Goal: Task Accomplishment & Management: Manage account settings

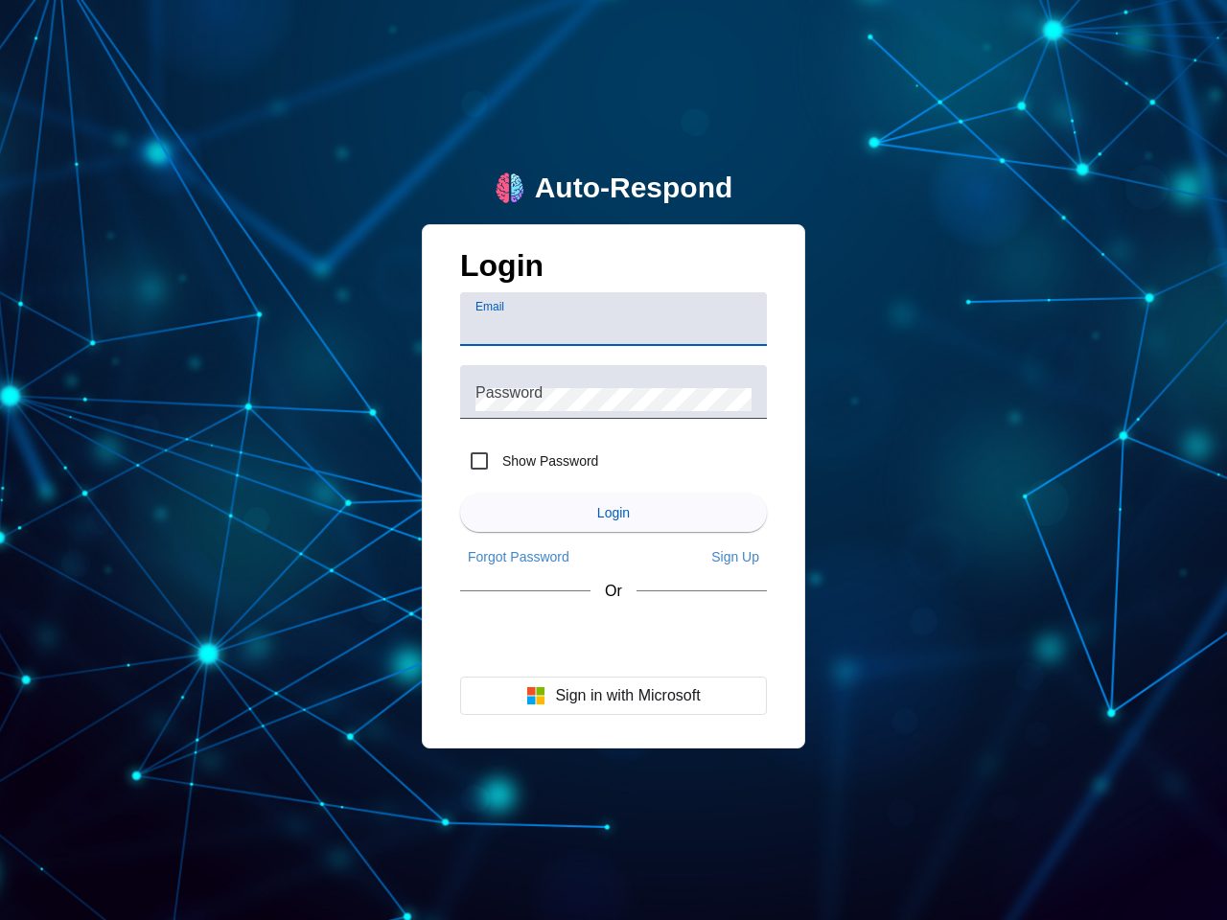
click at [613, 319] on input "Email" at bounding box center [613, 326] width 276 height 23
click at [529, 461] on label "Show Password" at bounding box center [548, 460] width 100 height 19
click at [498, 461] on input "Show Password" at bounding box center [479, 461] width 38 height 38
click at [479, 461] on input "Show Password" at bounding box center [479, 461] width 38 height 38
checkbox input "false"
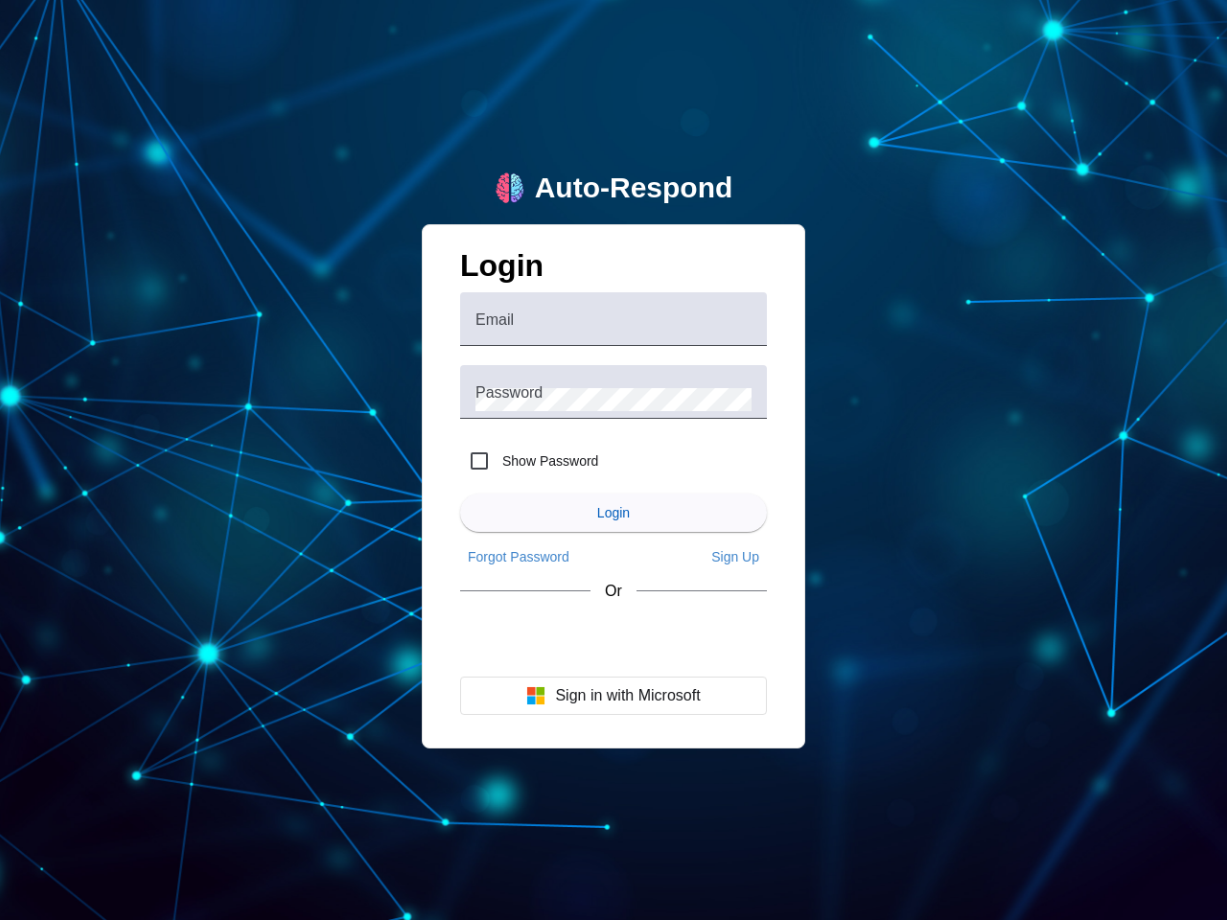
click at [613, 513] on span "Login" at bounding box center [613, 512] width 33 height 15
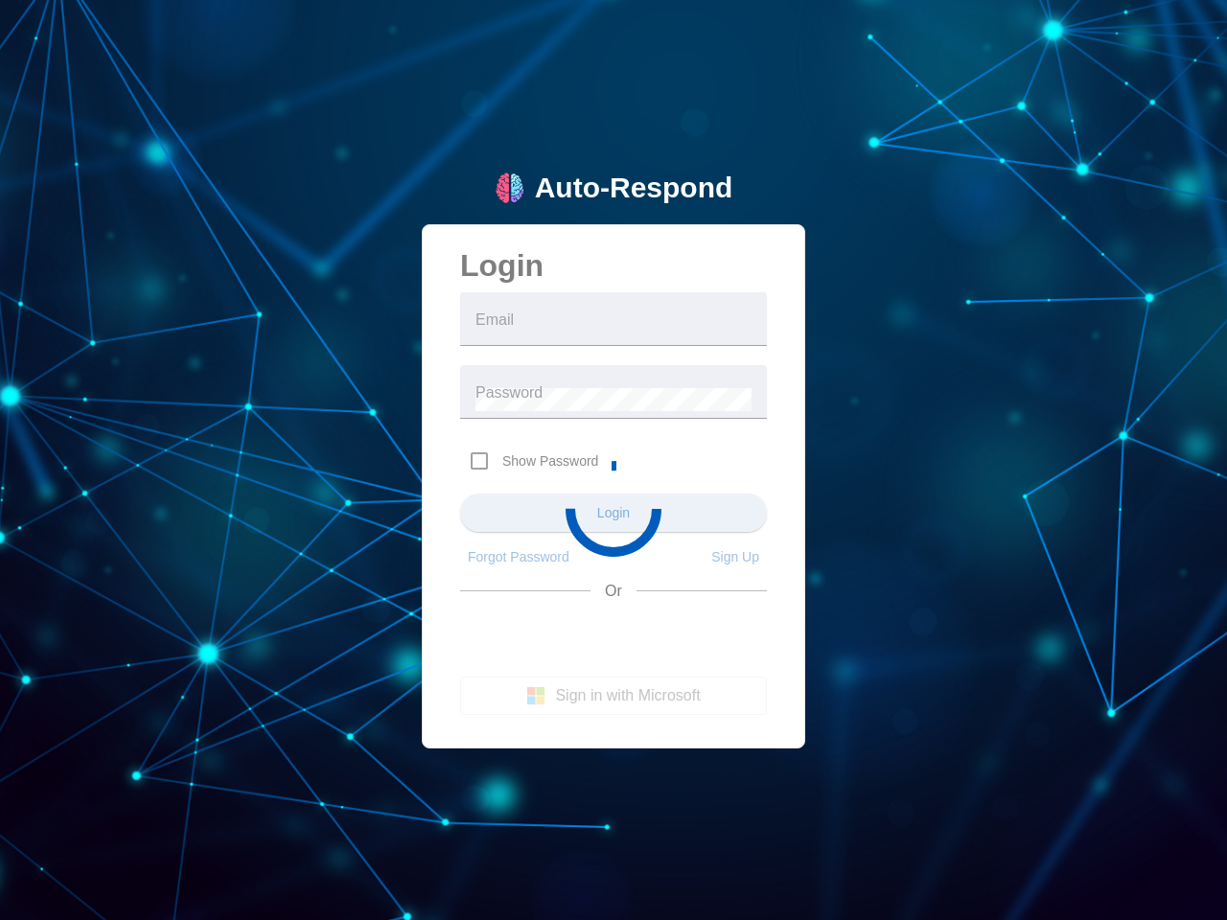
click at [519, 557] on app-main-login "Auto-Respond Login Email Password Show Password Login Forgot Password Sign Up O…" at bounding box center [613, 460] width 1227 height 920
click at [735, 557] on app-main-login "Auto-Respond Login Email Password Show Password Login Forgot Password Sign Up O…" at bounding box center [613, 460] width 1227 height 920
click at [613, 696] on app-main-login "Auto-Respond Login Email Password Show Password Login Forgot Password Sign Up O…" at bounding box center [613, 460] width 1227 height 920
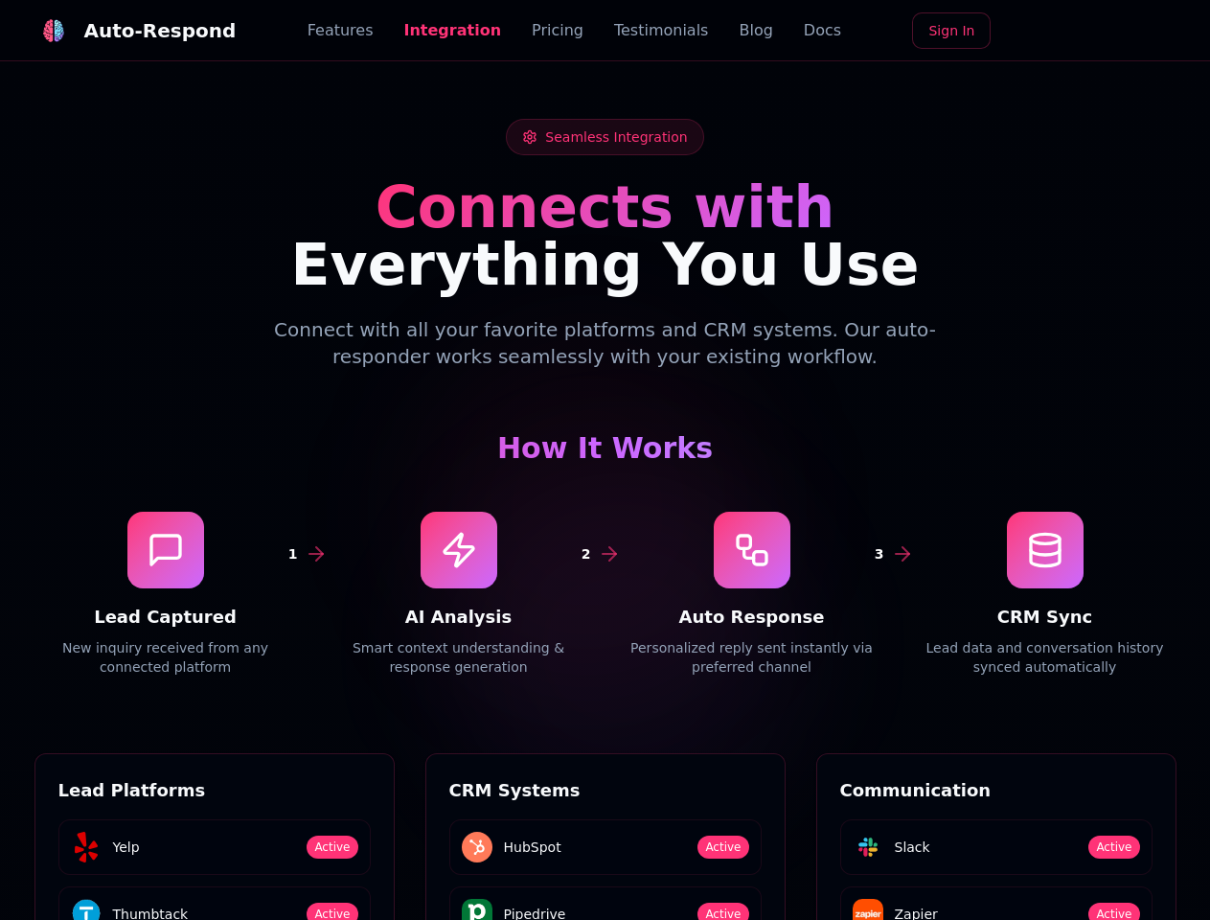
scroll to position [2589, 0]
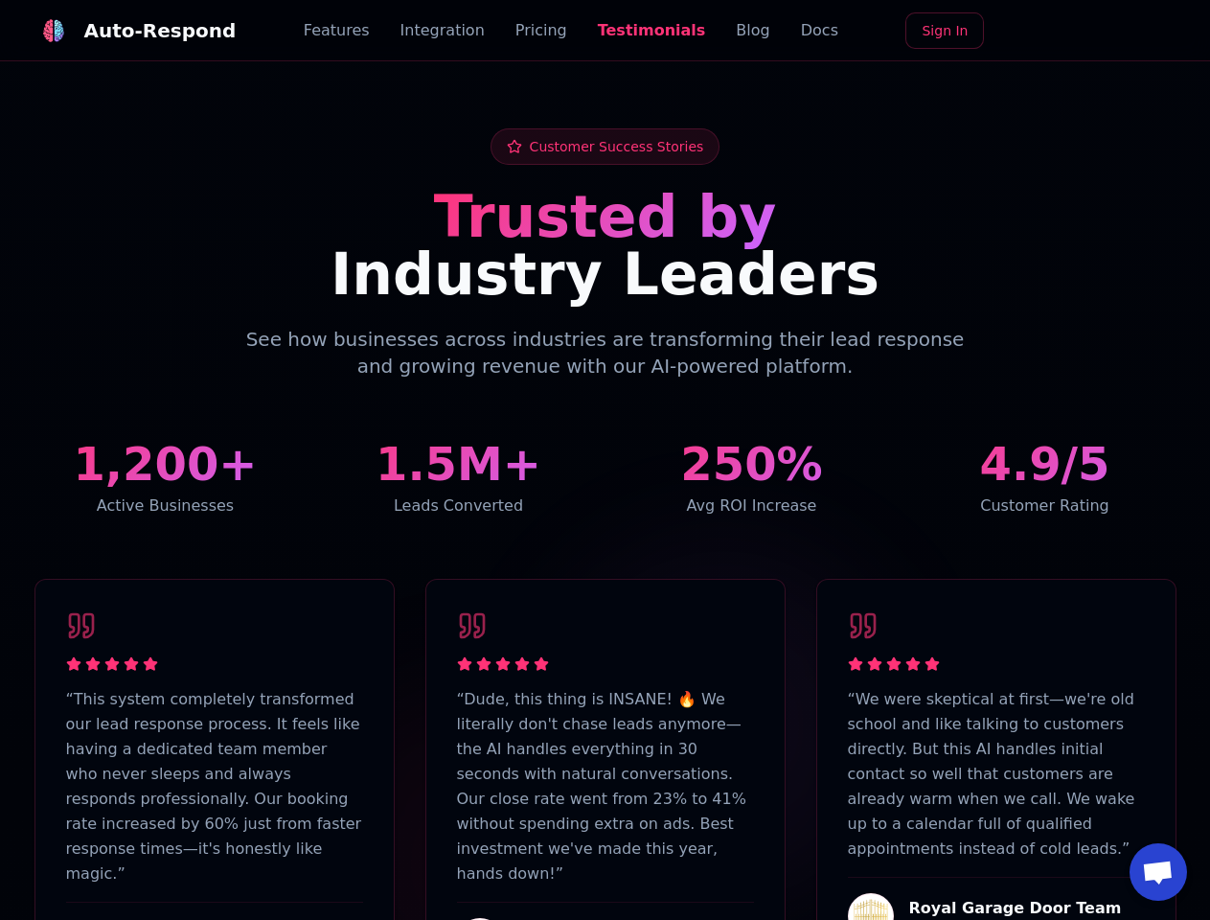
scroll to position [4711, 0]
click at [124, 31] on div "Auto-Respond" at bounding box center [160, 30] width 152 height 27
click at [1159, 872] on span "Open chat" at bounding box center [1158, 874] width 32 height 27
